Goal: Transaction & Acquisition: Purchase product/service

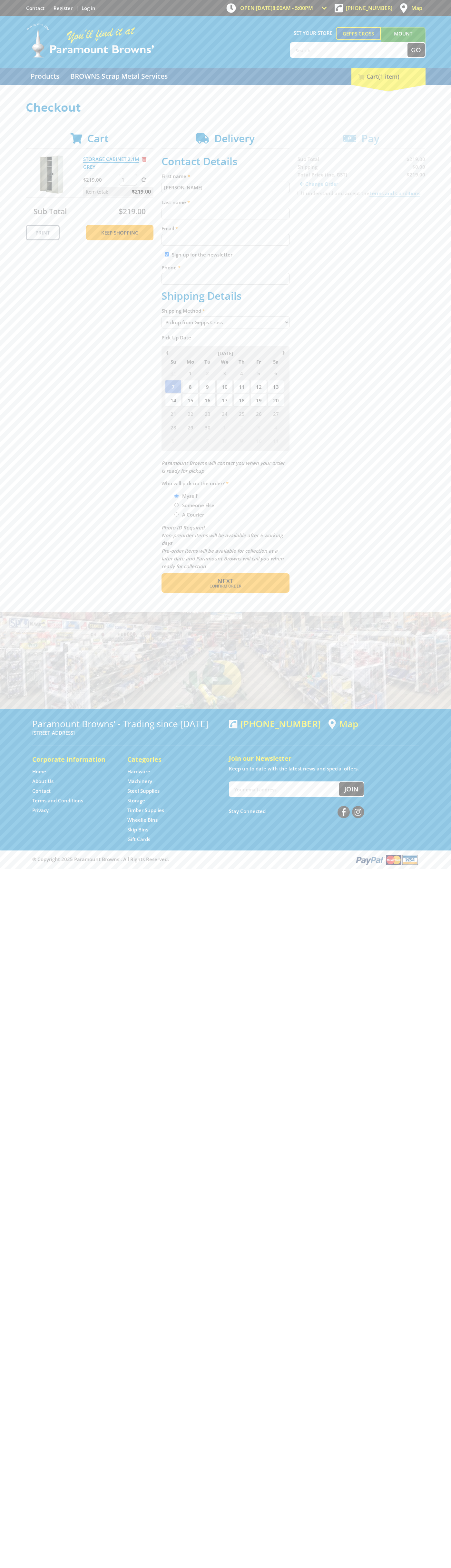
type input "[PERSON_NAME]"
type input "[EMAIL_ADDRESS][DOMAIN_NAME]"
type input "0293744000"
click at [226, 581] on span "Next" at bounding box center [226, 580] width 16 height 9
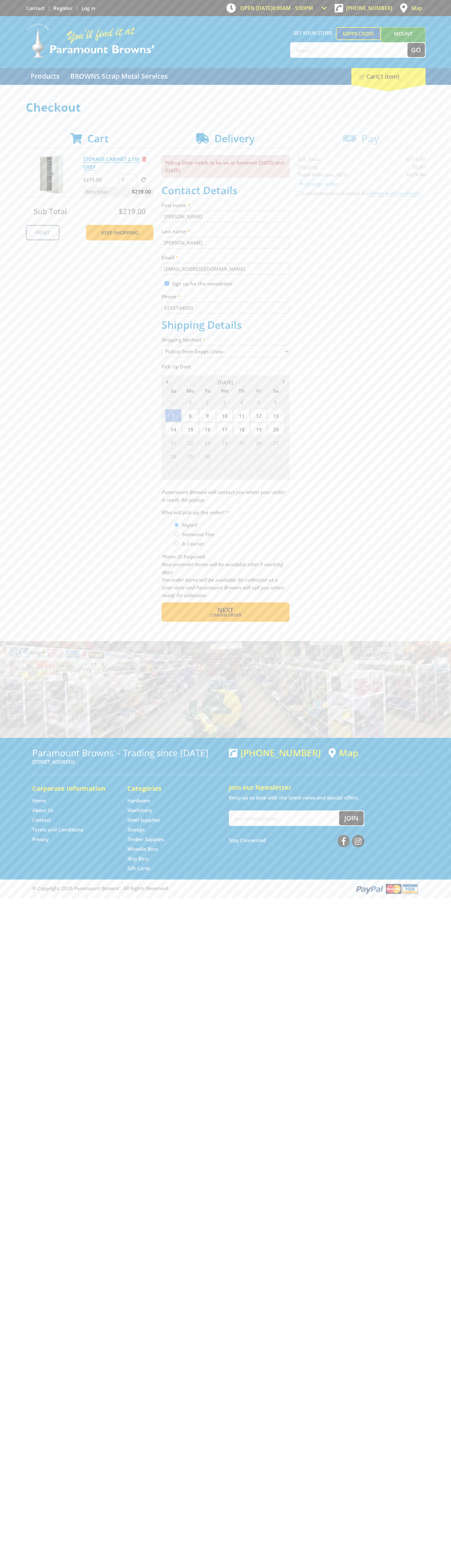
type input "[PERSON_NAME]"
click at [226, 615] on span "Confirm order" at bounding box center [226, 615] width 101 height 4
click at [226, 610] on span "Next" at bounding box center [226, 610] width 16 height 9
